Goal: Obtain resource: Obtain resource

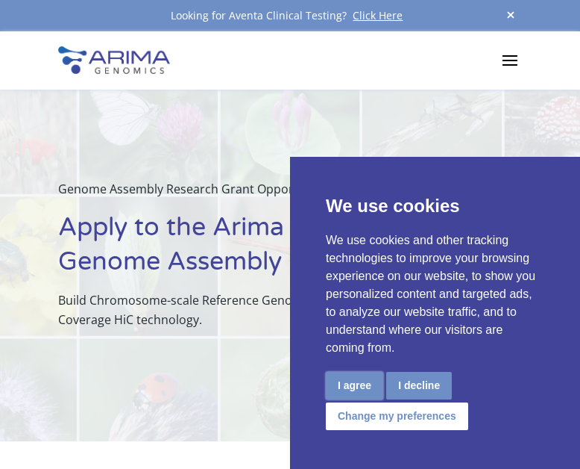
click at [345, 389] on button "I agree" at bounding box center [354, 386] width 57 height 28
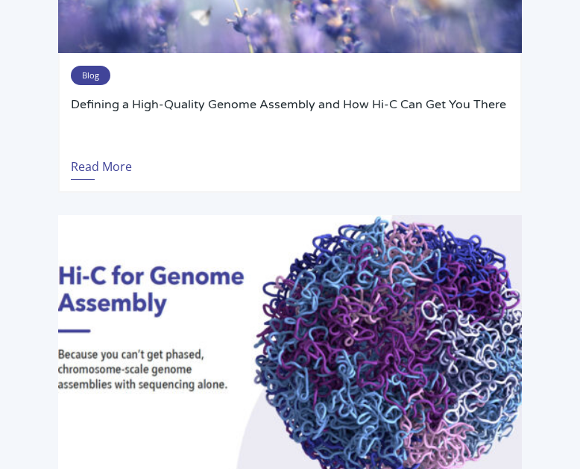
scroll to position [1088, 0]
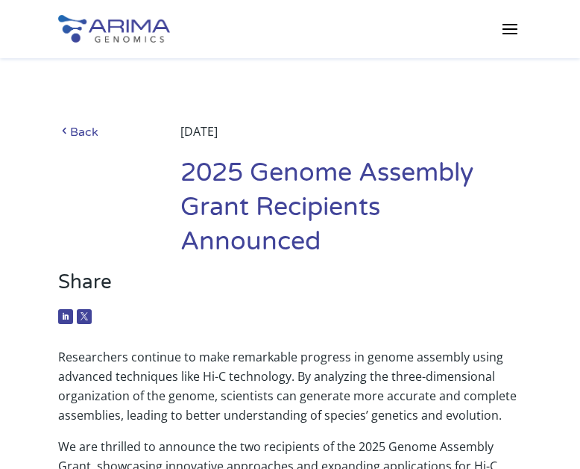
click at [73, 131] on link "Back" at bounding box center [106, 132] width 97 height 20
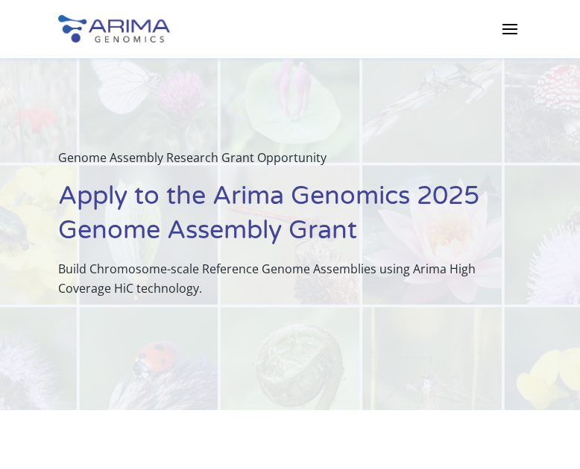
click at [506, 27] on span at bounding box center [510, 28] width 24 height 24
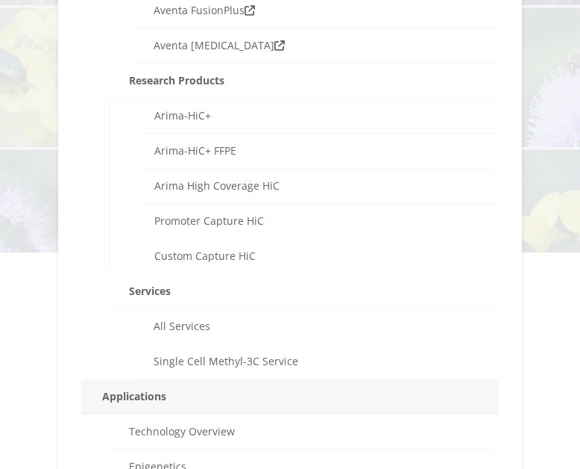
scroll to position [157, 0]
click at [568, 216] on div "Genome Assembly Research Grant Opportunity Apply to the Arima Genomics 2025 Gen…" at bounding box center [290, 77] width 580 height 351
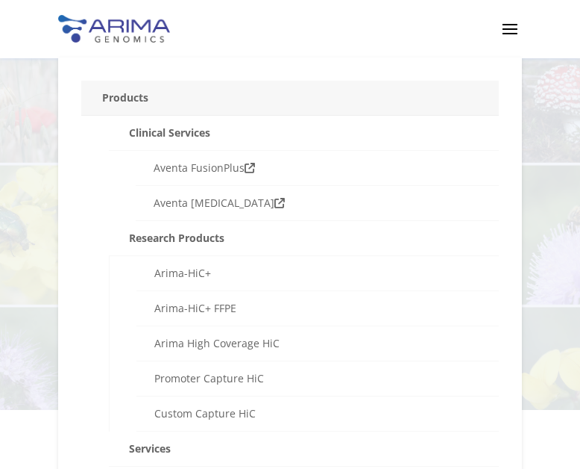
click at [510, 34] on span at bounding box center [510, 28] width 24 height 24
